Goal: Task Accomplishment & Management: Complete application form

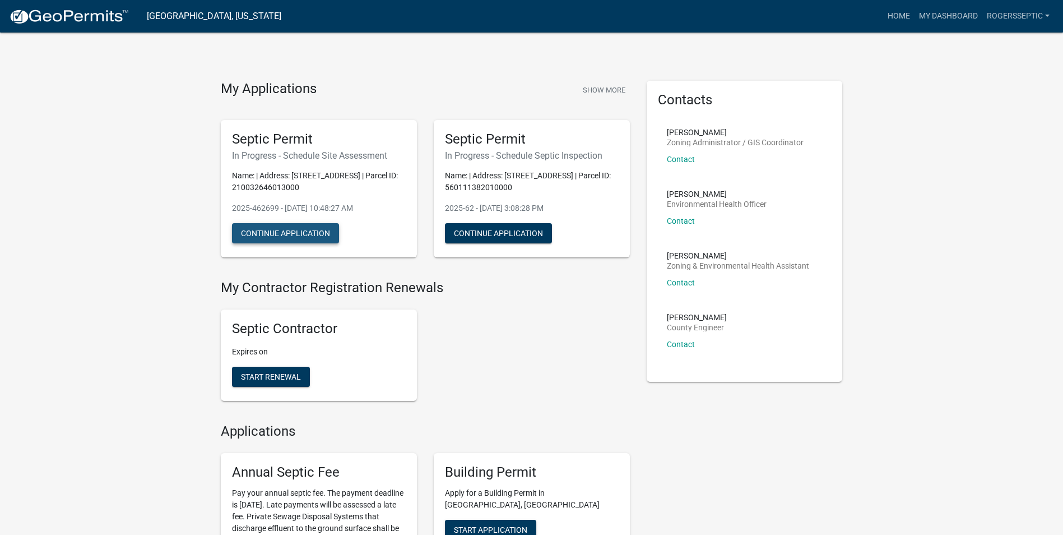
click at [260, 229] on button "Continue Application" at bounding box center [285, 233] width 107 height 20
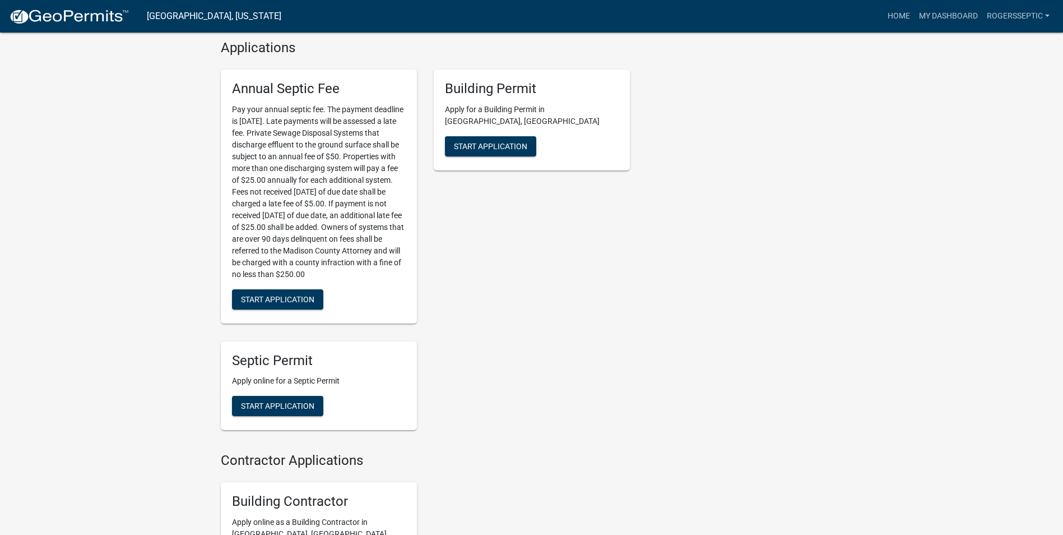
scroll to position [448, 0]
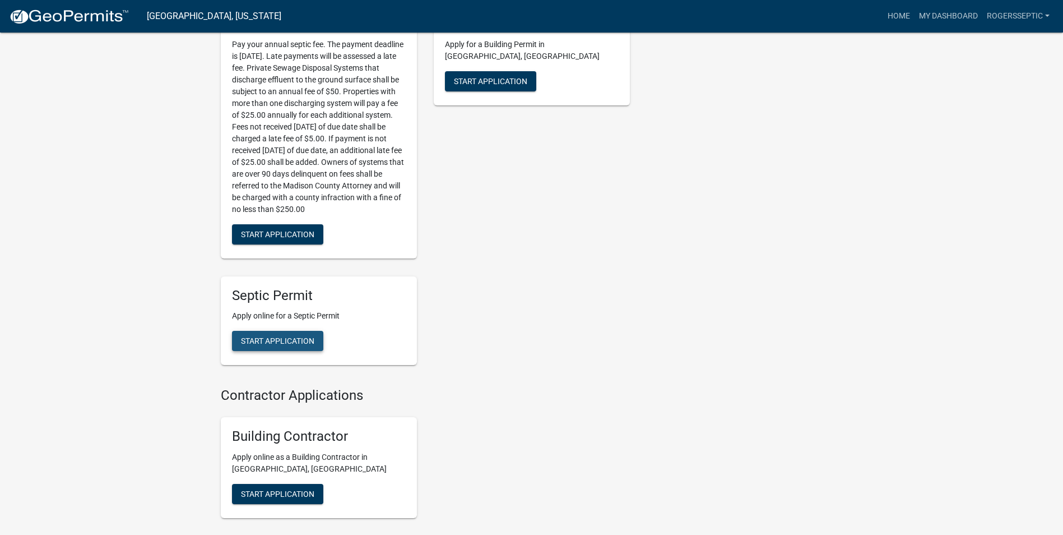
click at [256, 343] on span "Start Application" at bounding box center [277, 340] width 73 height 9
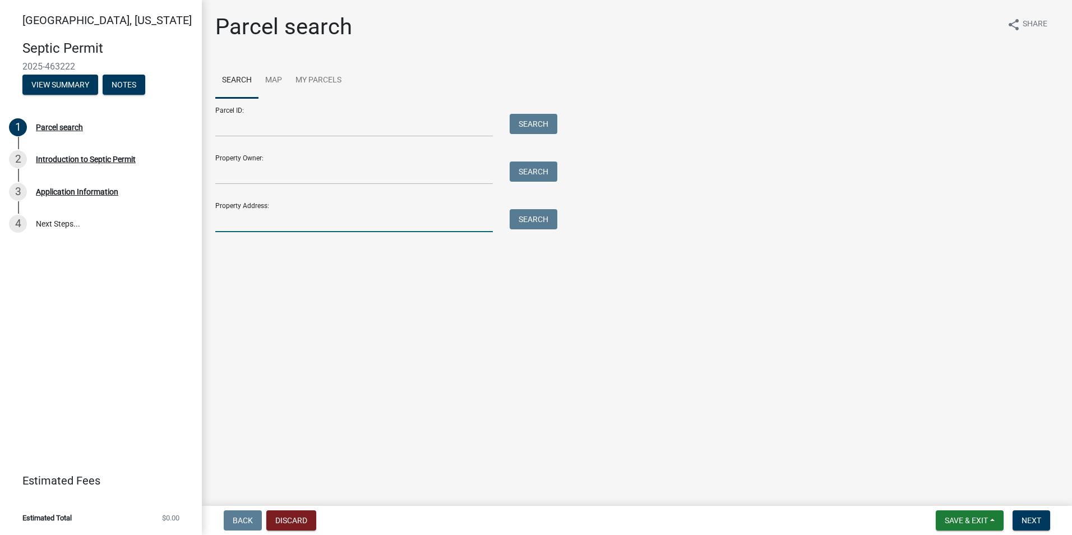
click at [240, 224] on input "Property Address:" at bounding box center [353, 220] width 277 height 23
type input "2385 holliwell"
click at [534, 214] on button "Search" at bounding box center [533, 219] width 48 height 20
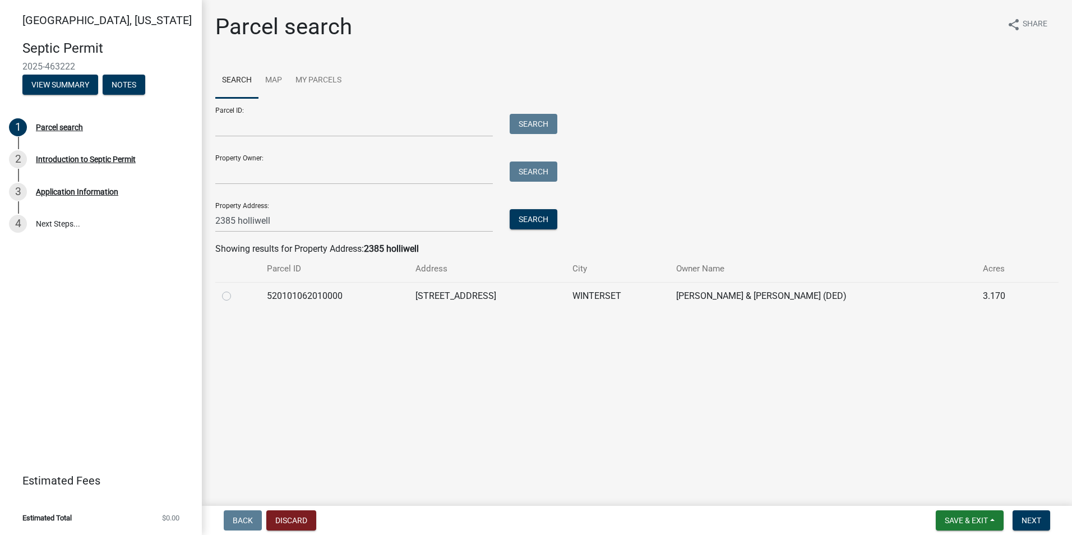
click at [235, 289] on label at bounding box center [235, 289] width 0 height 0
click at [235, 294] on input "radio" at bounding box center [238, 292] width 7 height 7
radio input "true"
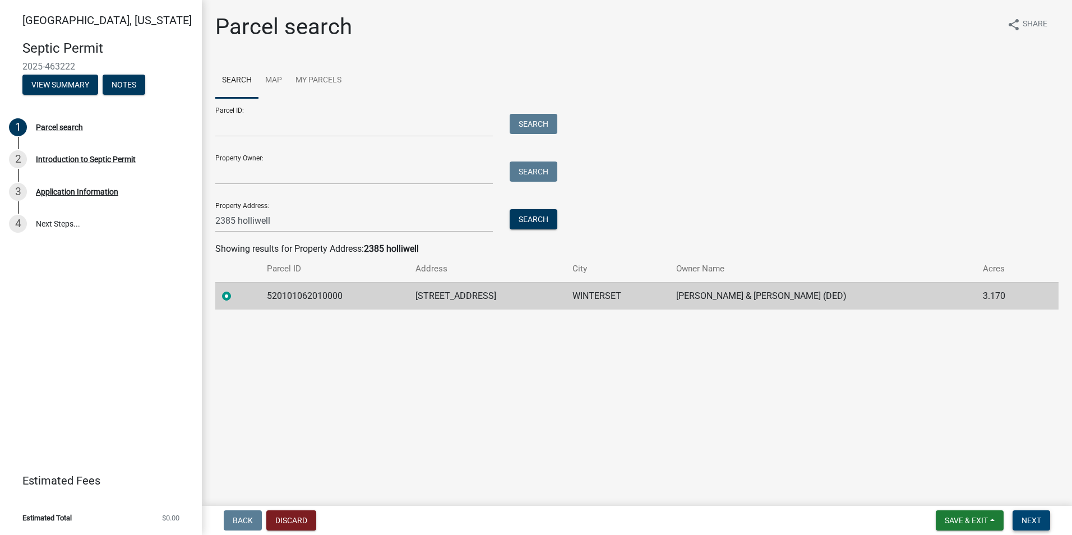
click at [1026, 517] on span "Next" at bounding box center [1031, 520] width 20 height 9
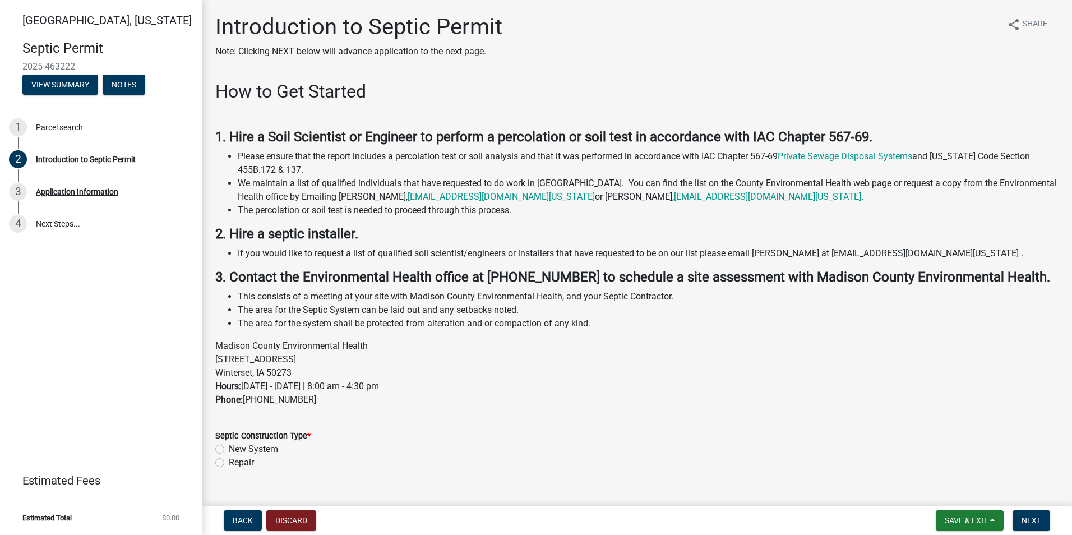
click at [229, 448] on label "New System" at bounding box center [253, 448] width 49 height 13
click at [229, 448] on input "New System" at bounding box center [232, 445] width 7 height 7
radio input "true"
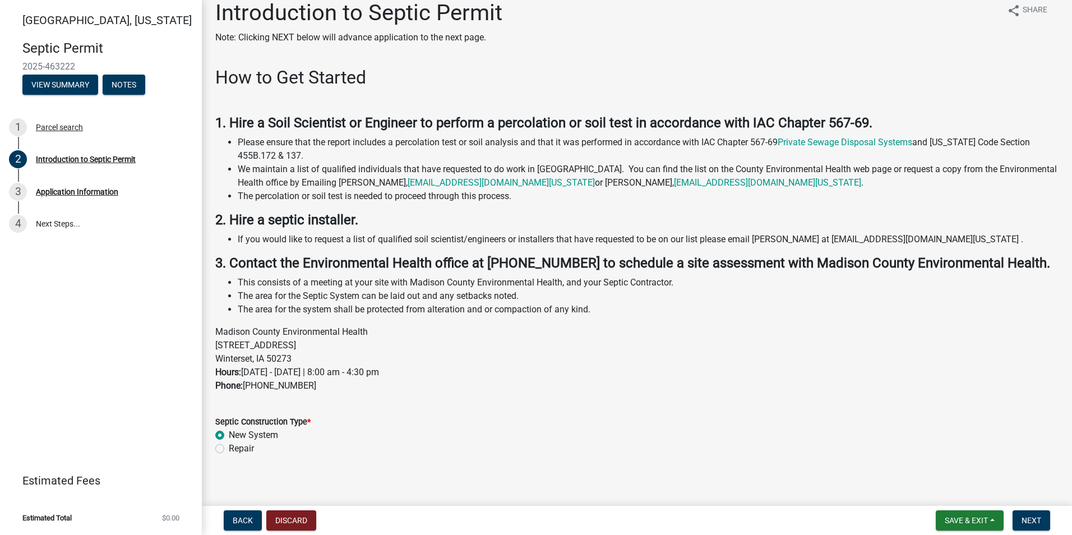
scroll to position [22, 0]
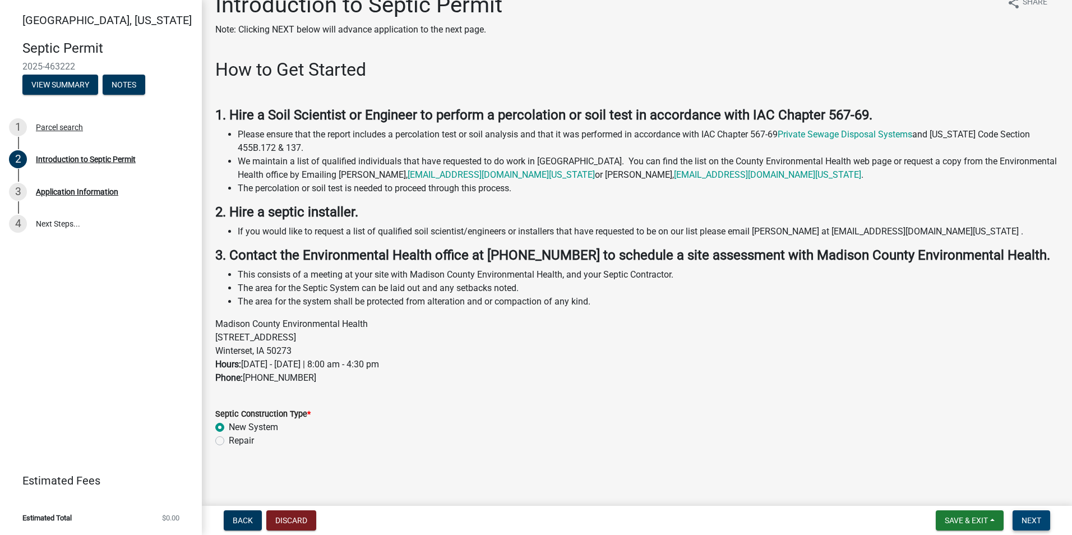
click at [1026, 519] on span "Next" at bounding box center [1031, 520] width 20 height 9
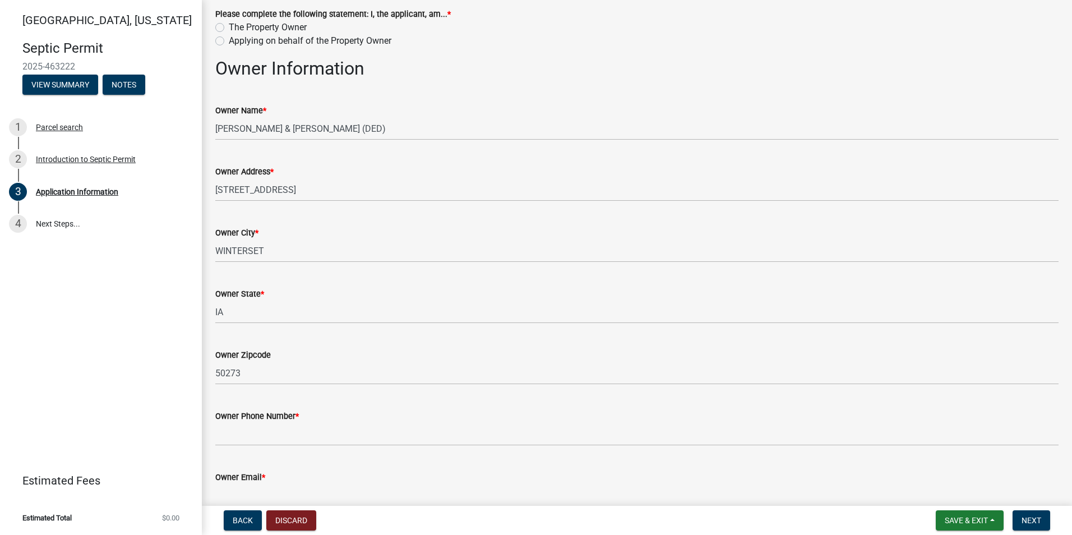
scroll to position [224, 0]
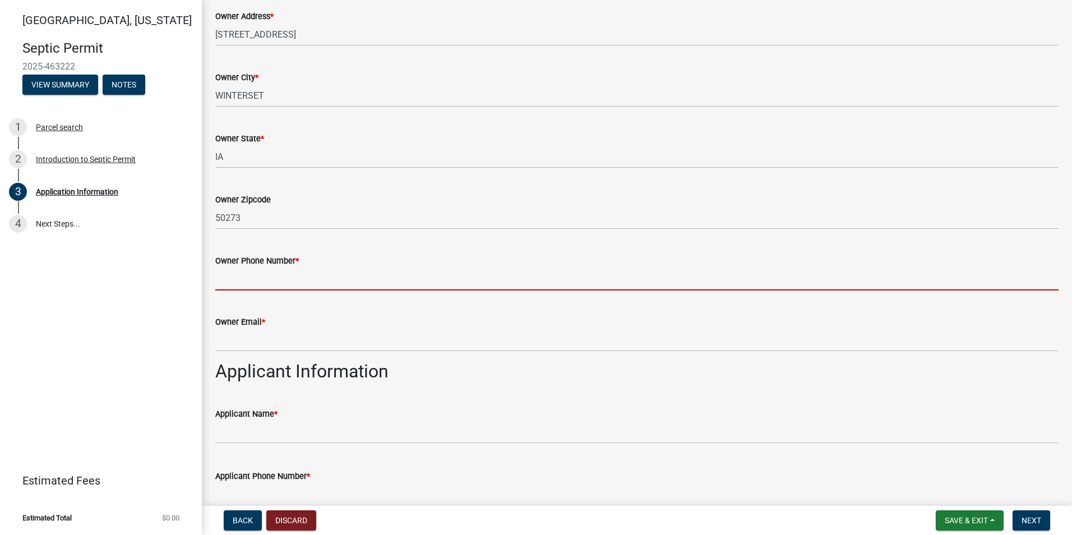
click at [228, 280] on input "Owner Phone Number *" at bounding box center [636, 278] width 843 height 23
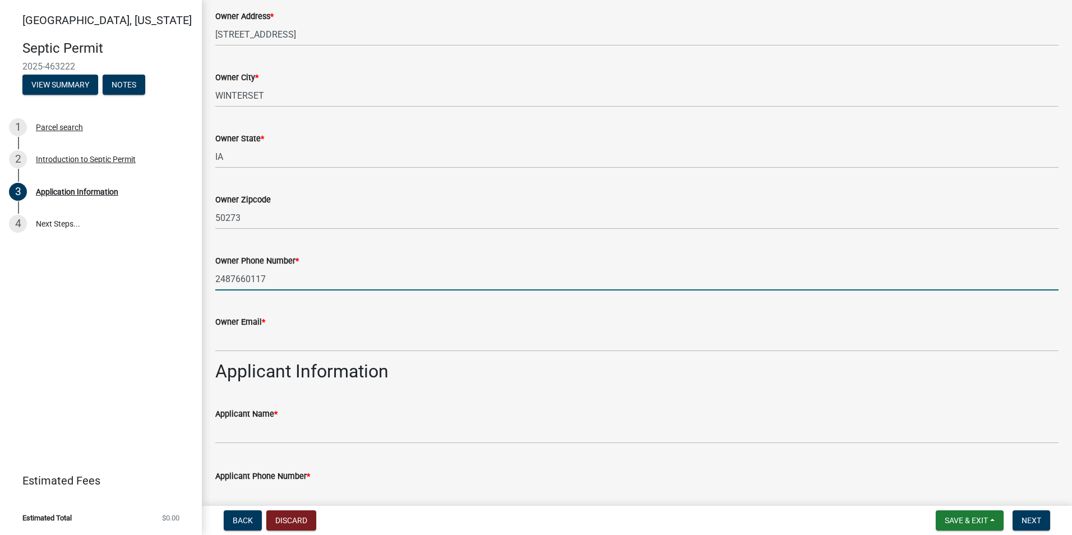
type input "2487660117"
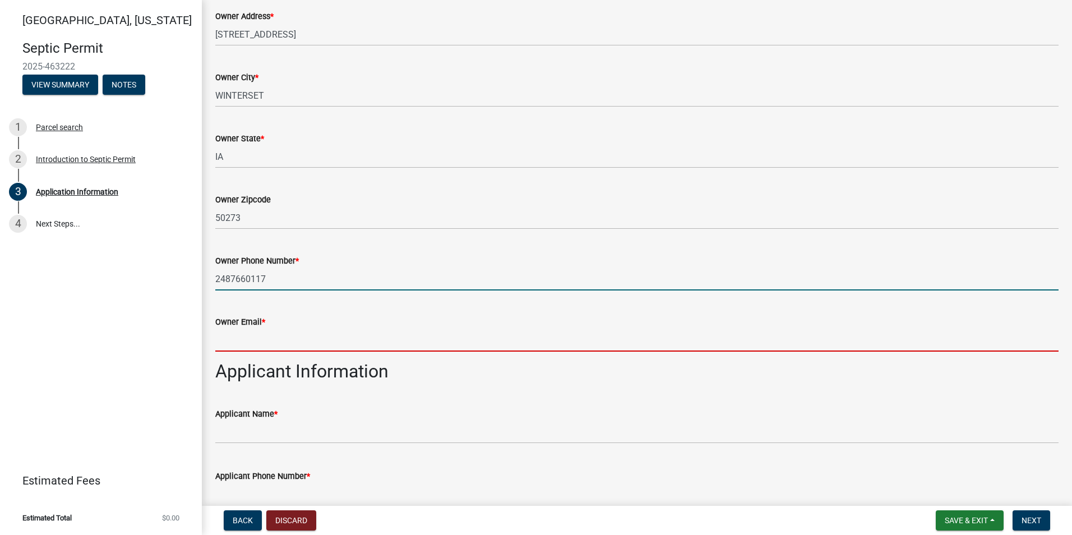
click at [220, 342] on input "Owner Email *" at bounding box center [636, 339] width 843 height 23
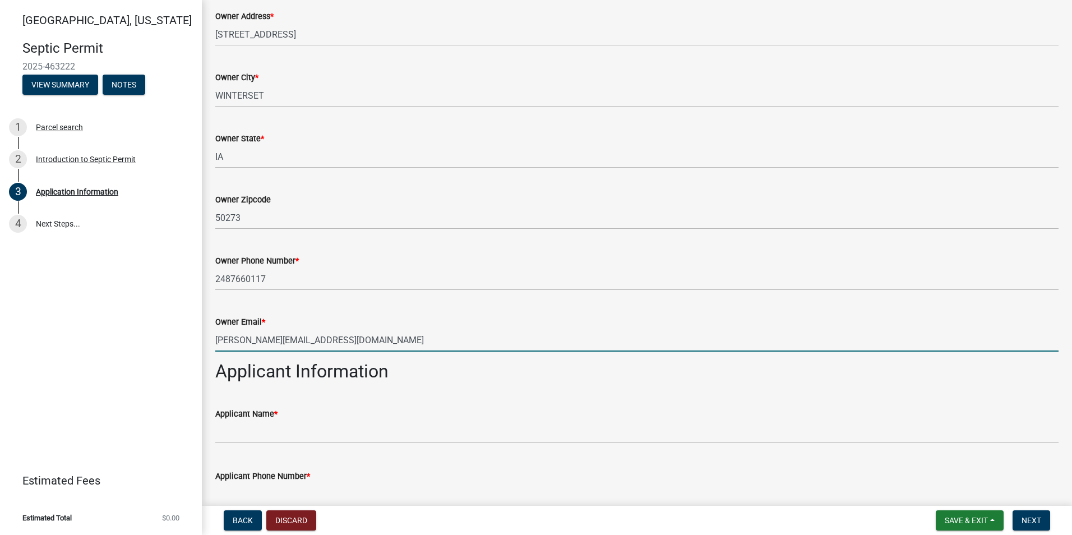
scroll to position [336, 0]
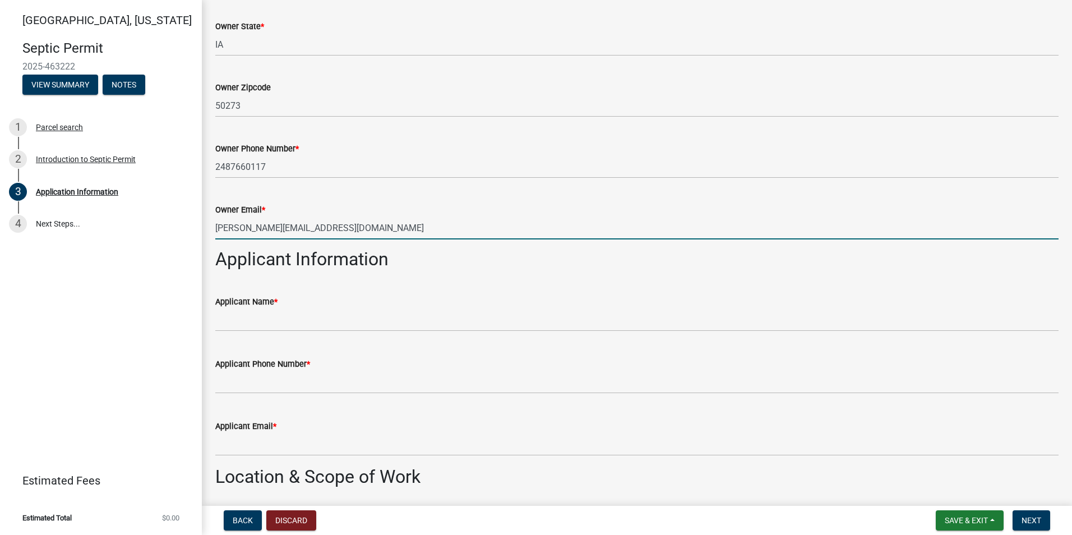
type input "[PERSON_NAME][EMAIL_ADDRESS][DOMAIN_NAME]"
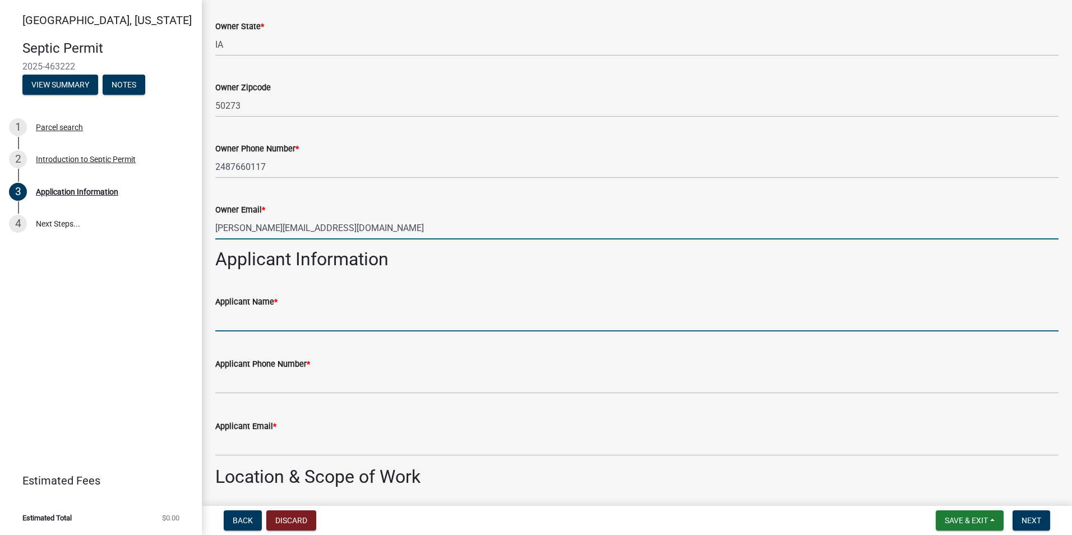
click at [220, 322] on input "Applicant Name *" at bounding box center [636, 319] width 843 height 23
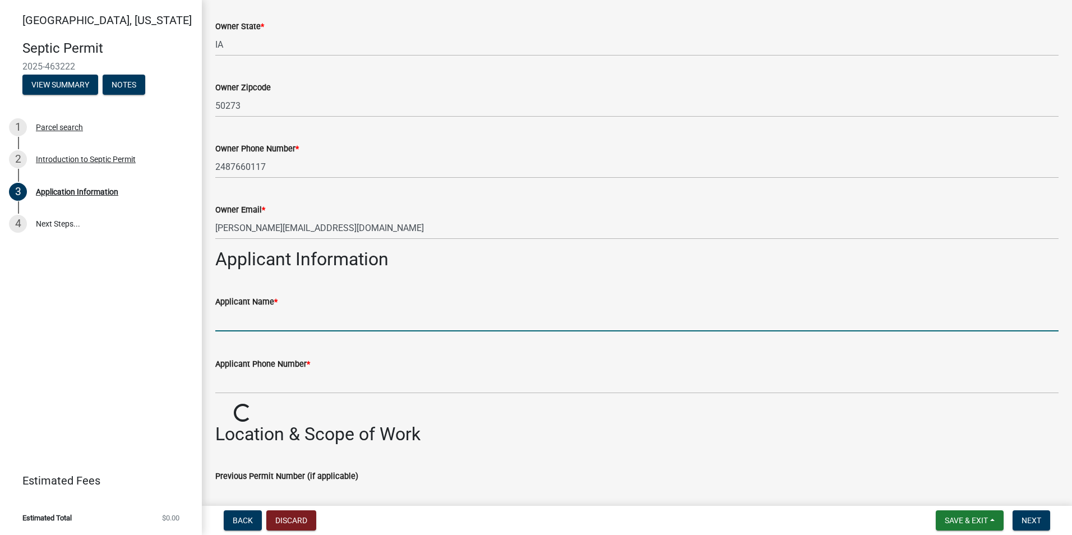
type input "[PERSON_NAME]"
type input "50240"
type input "1912"
type input "4"
type input "3"
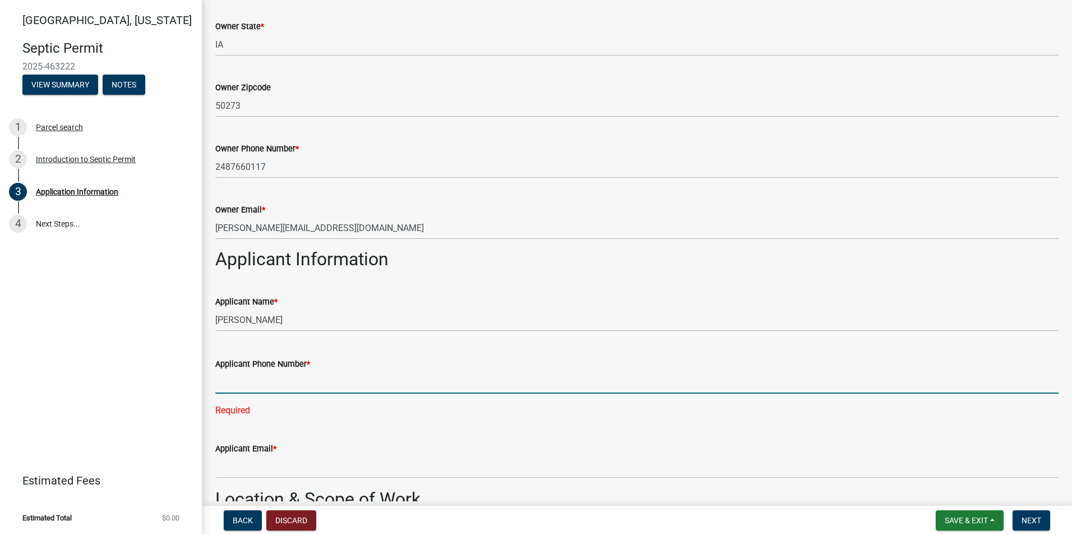
click at [226, 386] on input "Applicant Phone Number *" at bounding box center [636, 381] width 843 height 23
type input "[PHONE_NUMBER]"
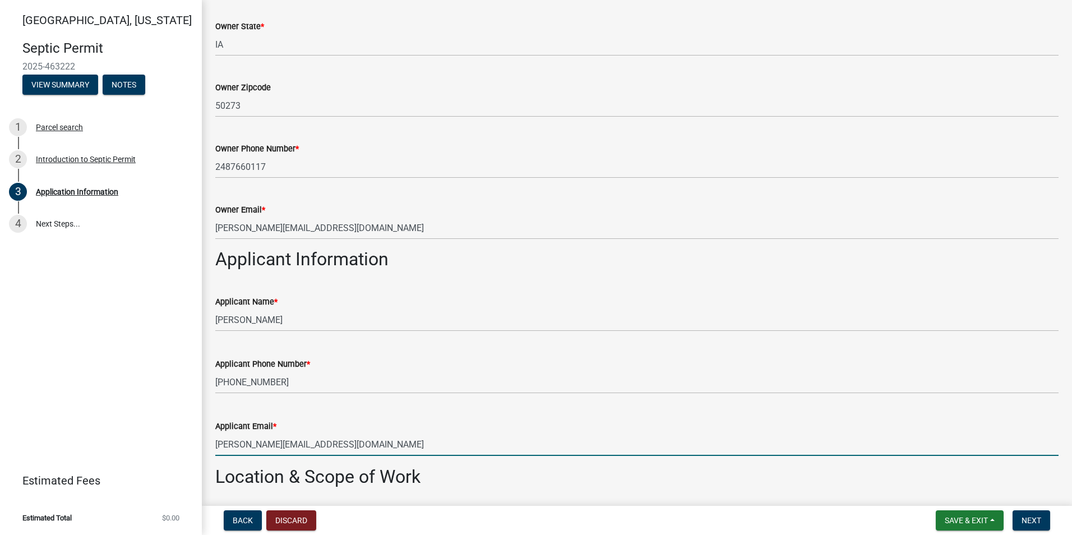
type input "[PERSON_NAME][EMAIL_ADDRESS][DOMAIN_NAME]"
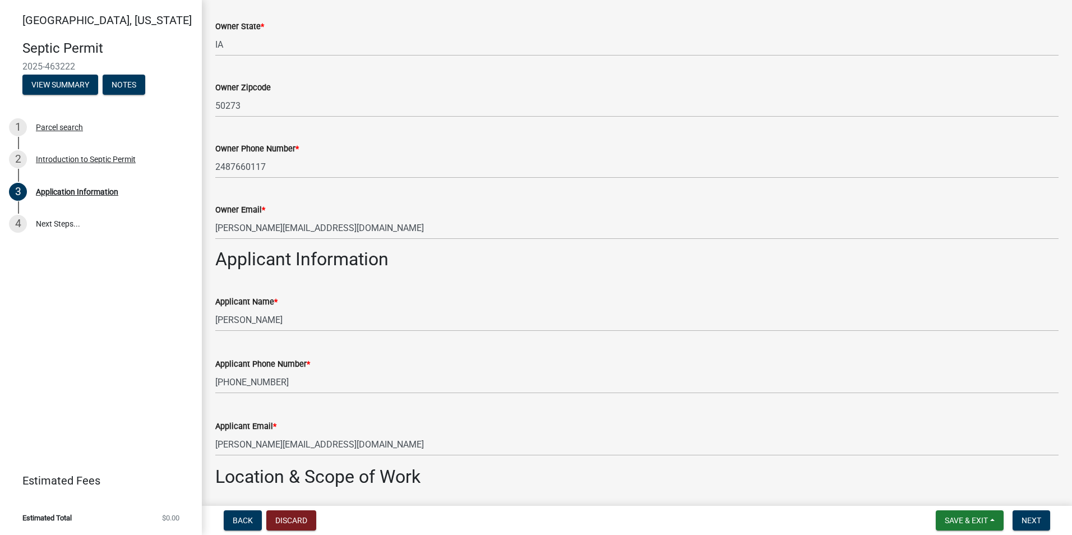
click at [489, 422] on div "Applicant Email *" at bounding box center [636, 425] width 843 height 13
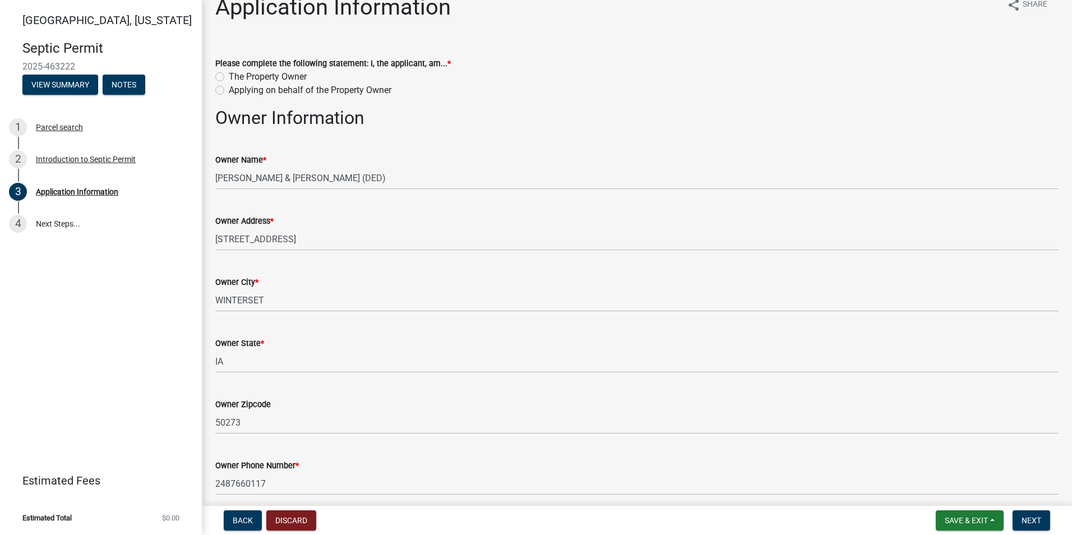
scroll to position [0, 0]
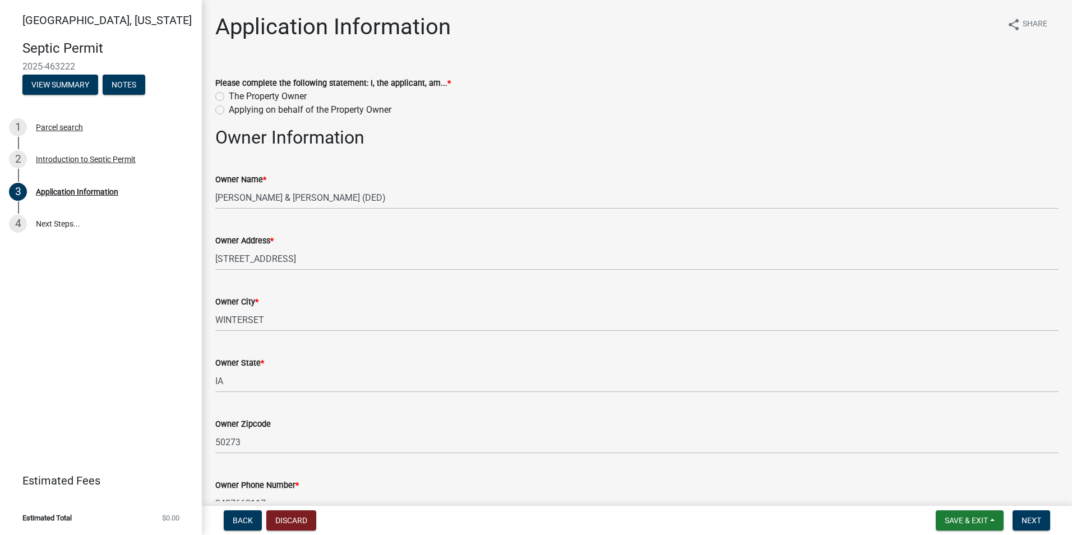
click at [229, 106] on label "Applying on behalf of the Property Owner" at bounding box center [310, 109] width 163 height 13
click at [229, 106] on input "Applying on behalf of the Property Owner" at bounding box center [232, 106] width 7 height 7
radio input "true"
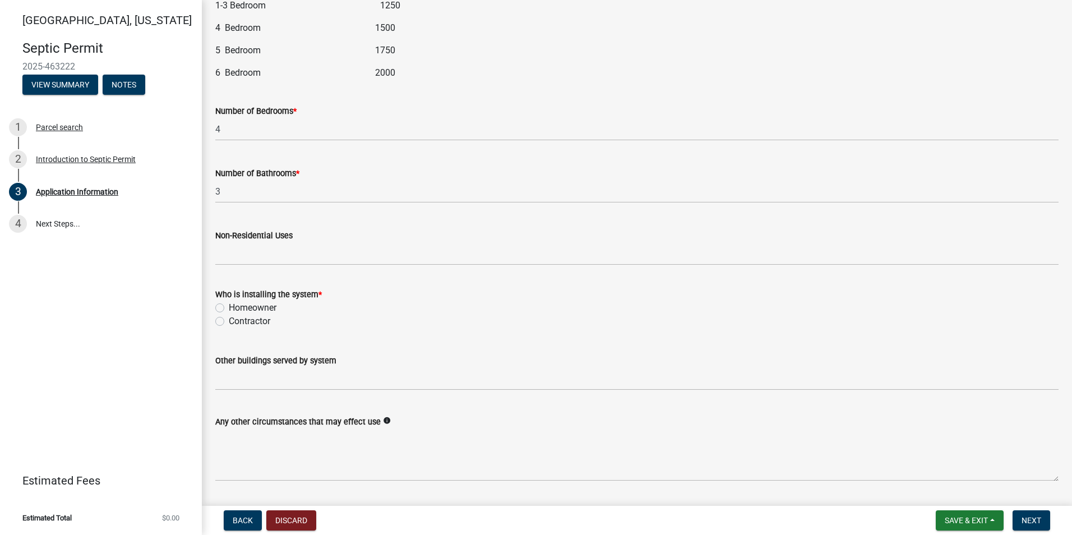
scroll to position [1401, 0]
click at [229, 321] on label "Contractor" at bounding box center [249, 318] width 41 height 13
click at [229, 319] on input "Contractor" at bounding box center [232, 315] width 7 height 7
radio input "true"
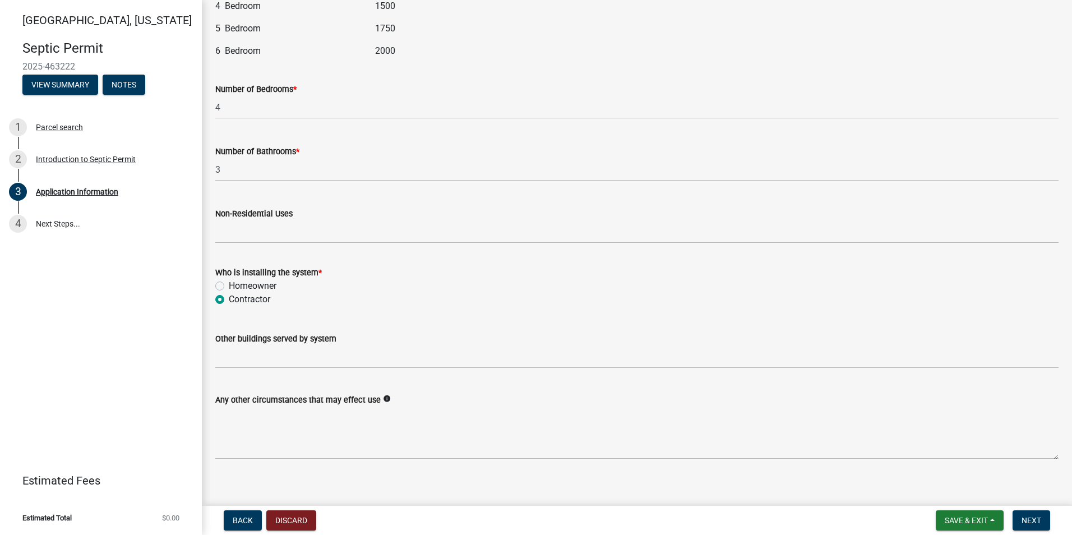
scroll to position [1431, 0]
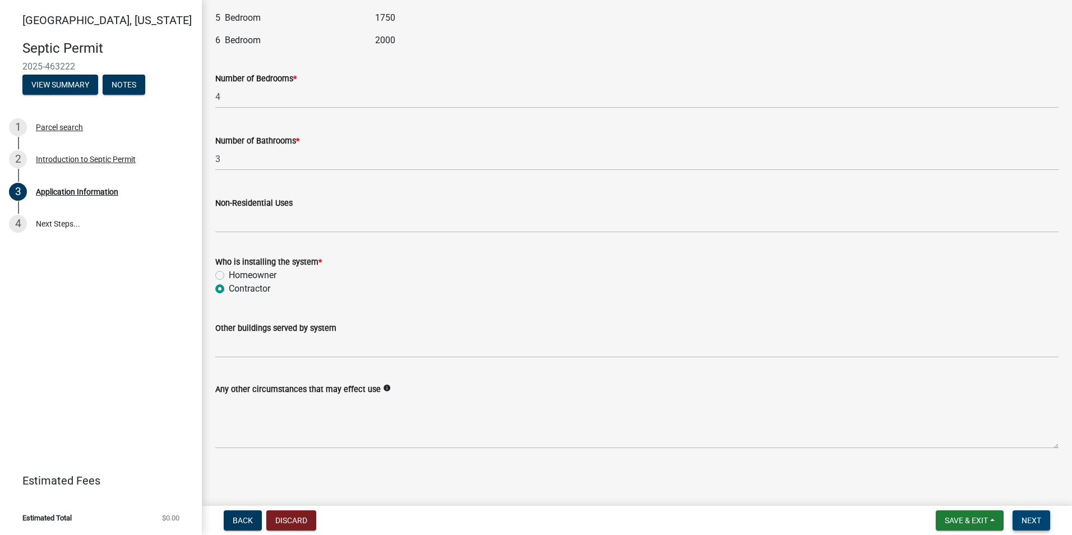
click at [1029, 521] on span "Next" at bounding box center [1031, 520] width 20 height 9
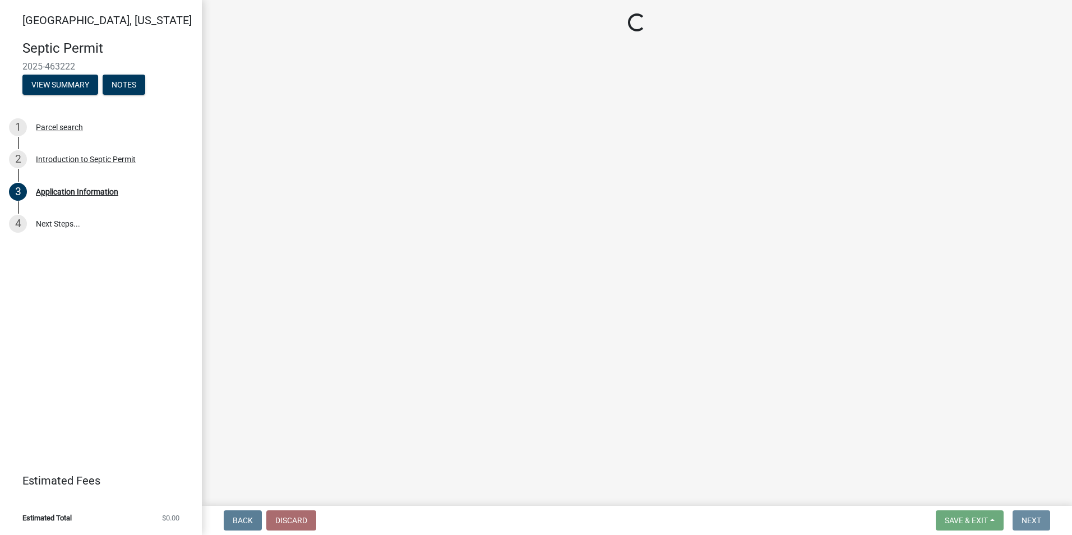
scroll to position [0, 0]
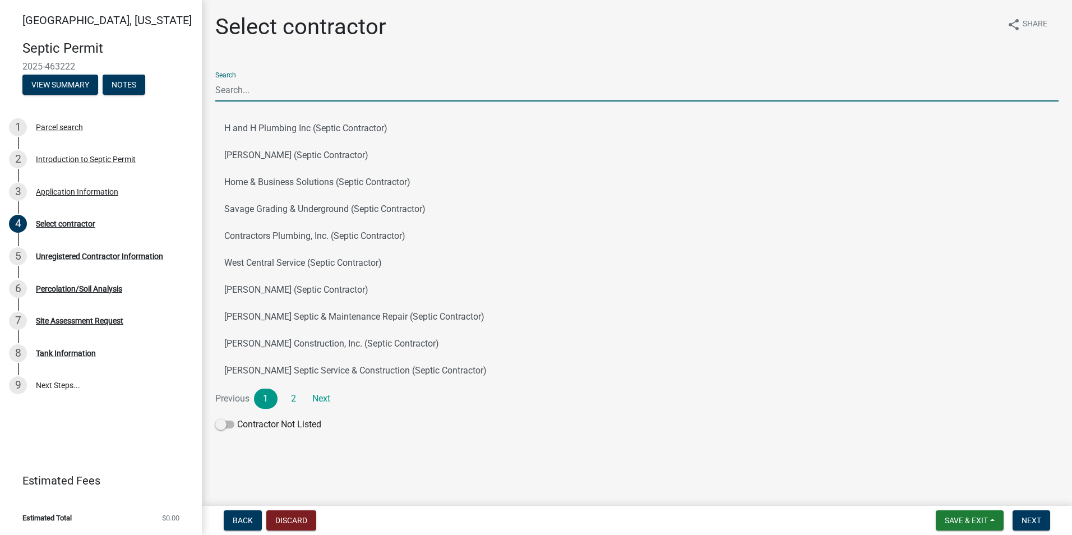
click at [231, 94] on input "Search" at bounding box center [636, 89] width 843 height 23
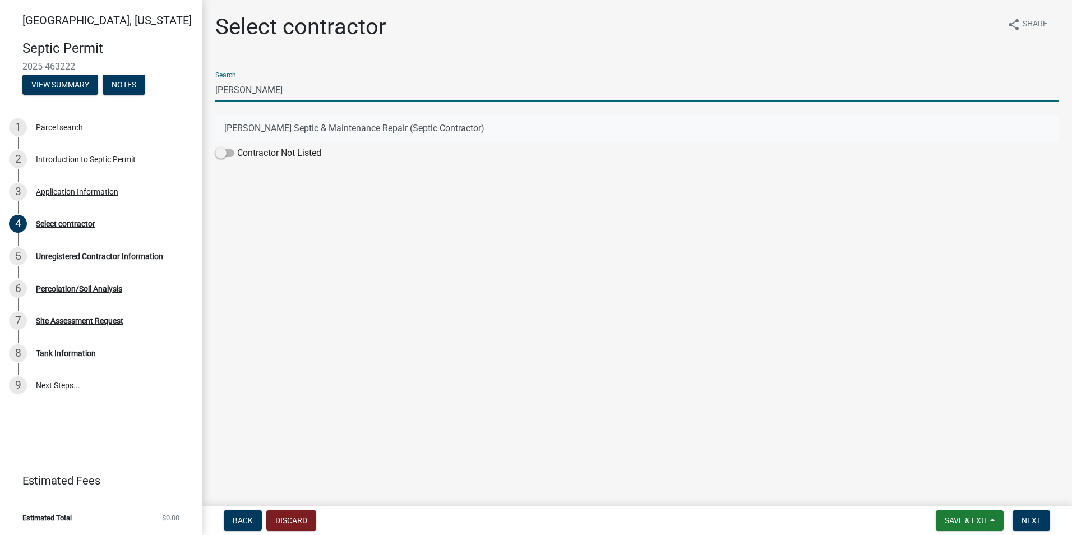
type input "[PERSON_NAME]"
click at [426, 128] on button "[PERSON_NAME] Septic & Maintenance Repair (Septic Contractor)" at bounding box center [636, 128] width 843 height 27
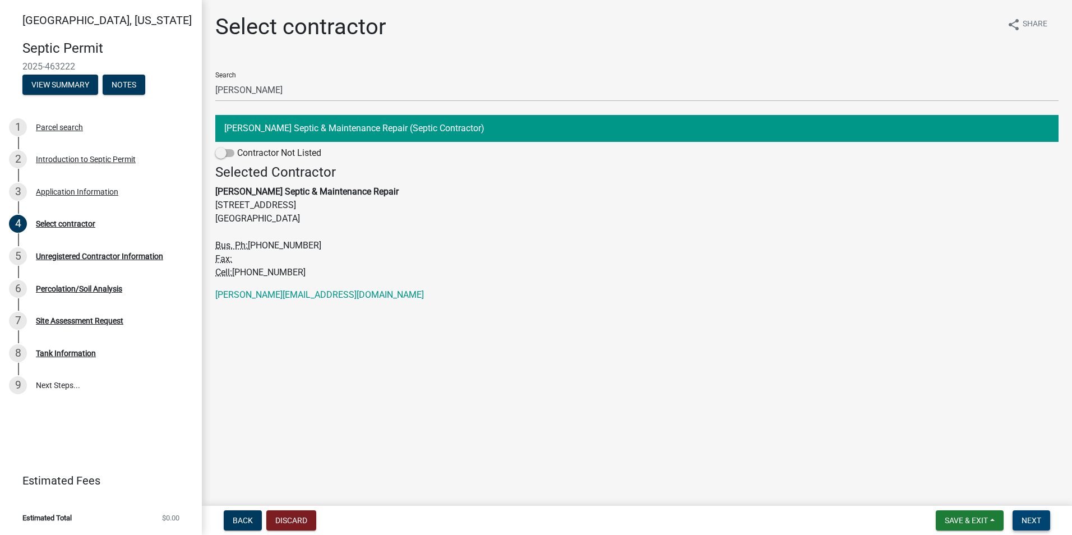
click at [1022, 521] on span "Next" at bounding box center [1031, 520] width 20 height 9
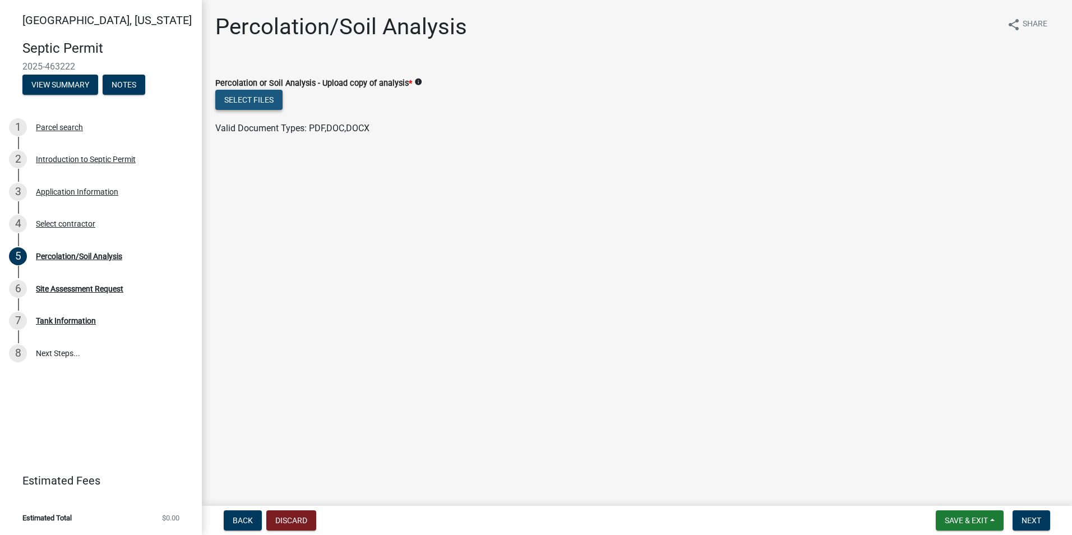
click at [247, 96] on button "Select files" at bounding box center [248, 100] width 67 height 20
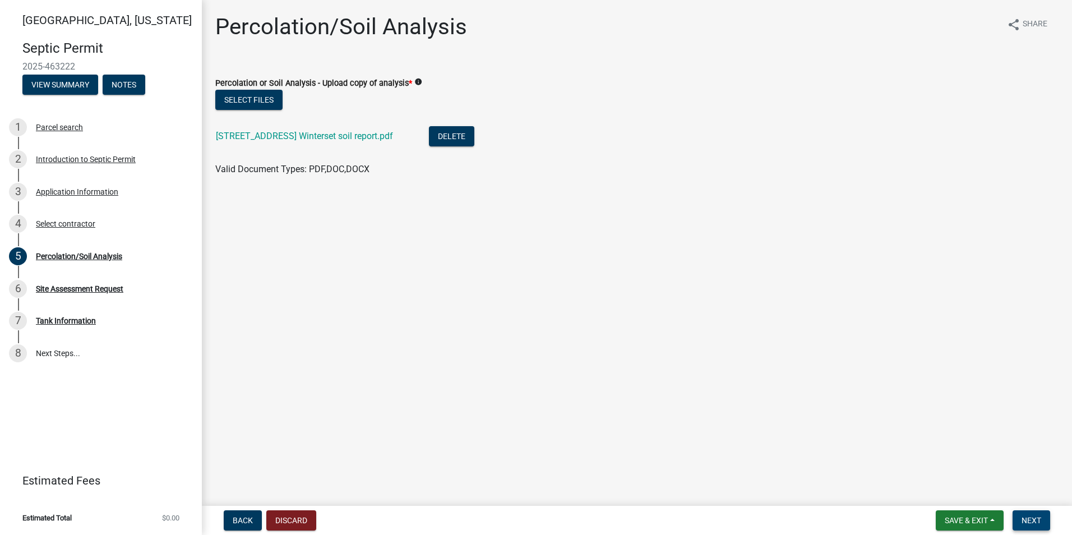
click at [1032, 520] on span "Next" at bounding box center [1031, 520] width 20 height 9
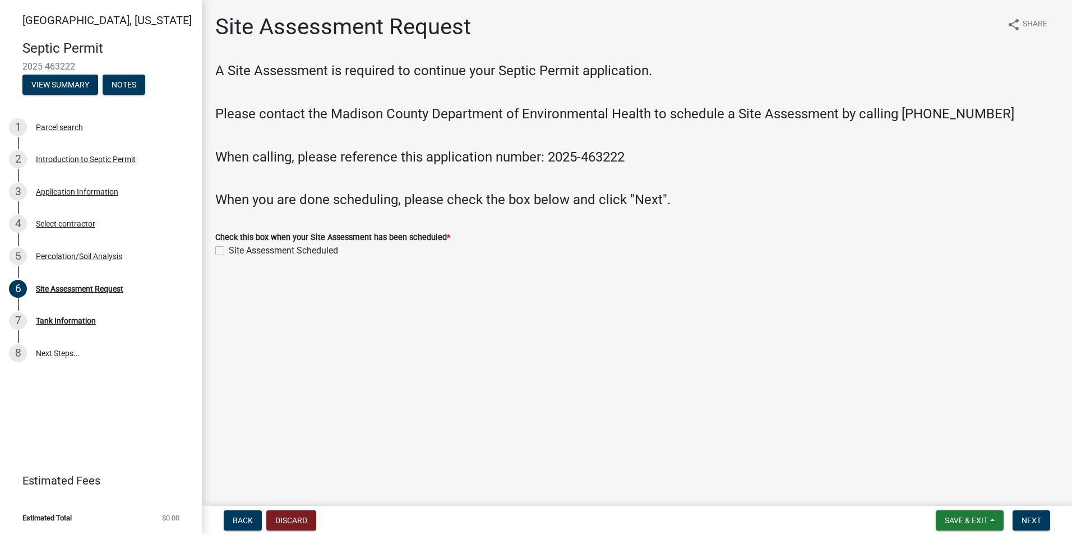
click at [229, 248] on label "Site Assessment Scheduled" at bounding box center [283, 250] width 109 height 13
click at [229, 248] on input "Site Assessment Scheduled" at bounding box center [232, 247] width 7 height 7
checkbox input "true"
click at [1024, 517] on span "Next" at bounding box center [1031, 520] width 20 height 9
